Goal: Register for event/course

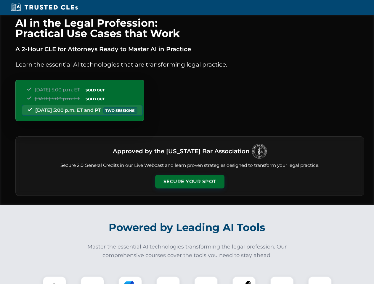
click at [190, 182] on button "Secure Your Spot" at bounding box center [189, 182] width 69 height 14
click at [54, 280] on img at bounding box center [54, 288] width 17 height 17
